Goal: Navigation & Orientation: Go to known website

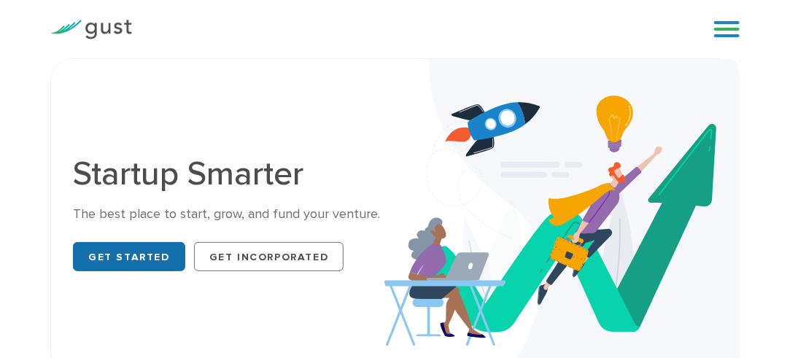
click at [127, 247] on link "Get Started" at bounding box center [129, 256] width 112 height 29
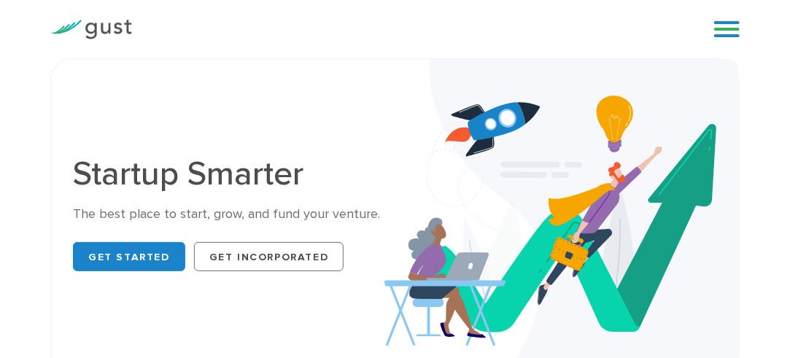
click at [722, 22] on link at bounding box center [728, 29] width 26 height 22
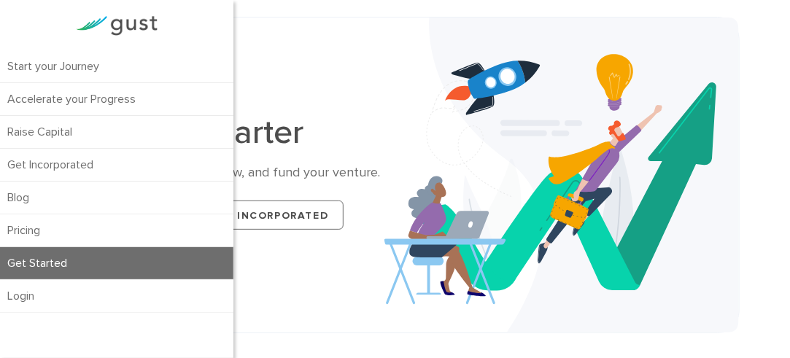
scroll to position [38, 0]
